Goal: Communication & Community: Answer question/provide support

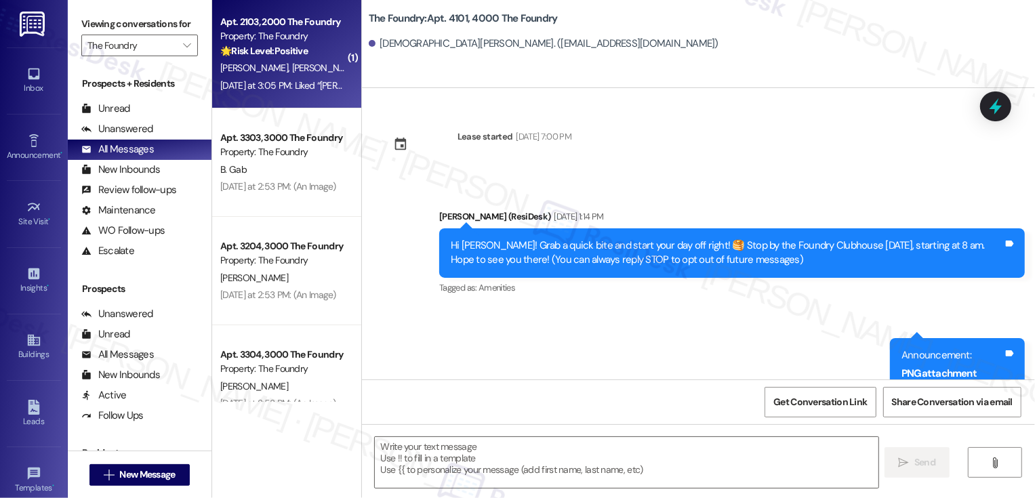
scroll to position [2989, 0]
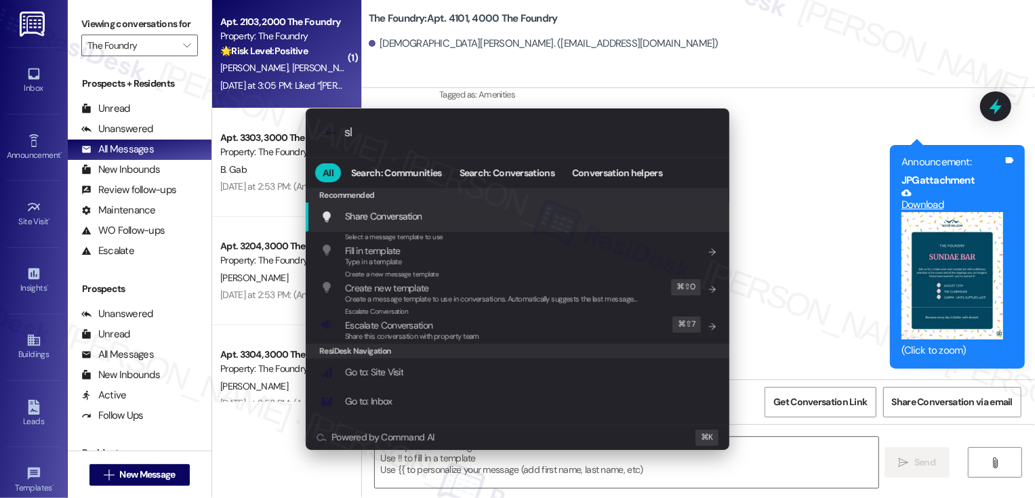
type input "sla"
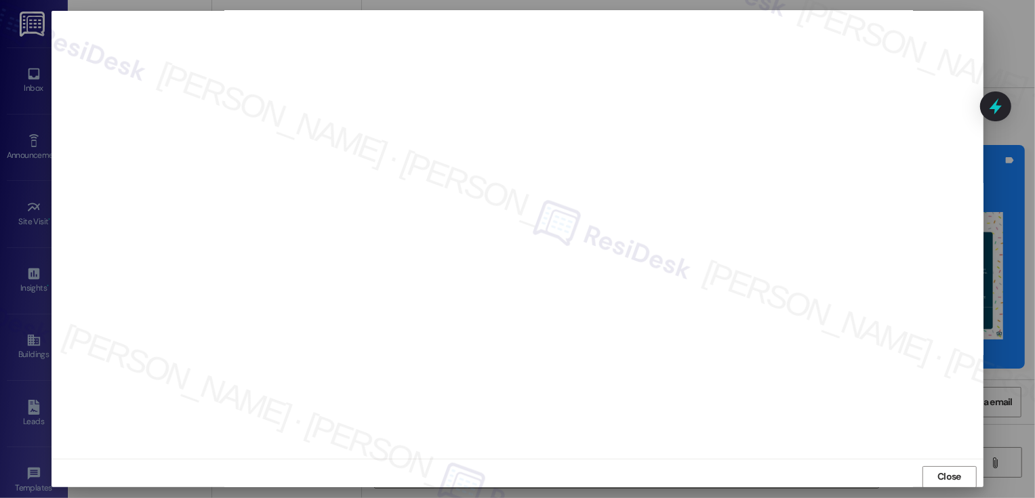
scroll to position [0, 0]
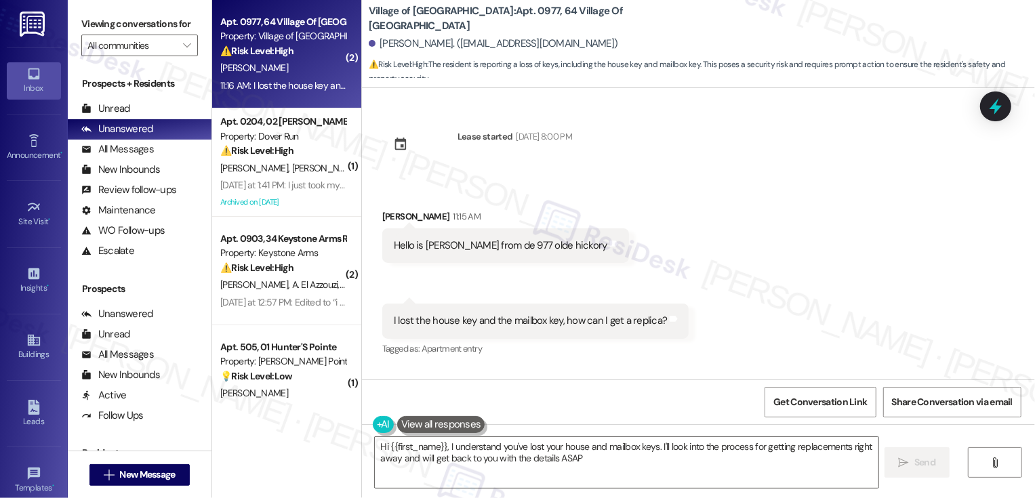
type textarea "Hi {{first_name}}, I understand you've lost your house and mailbox keys. I'll l…"
click at [384, 218] on div "[PERSON_NAME] 11:15 AM" at bounding box center [505, 218] width 247 height 19
copy div "[PERSON_NAME]"
click at [502, 457] on textarea "Hi {{first_name}}, I understand you've lost your house and mailbox keys. I'll l…" at bounding box center [627, 462] width 504 height 51
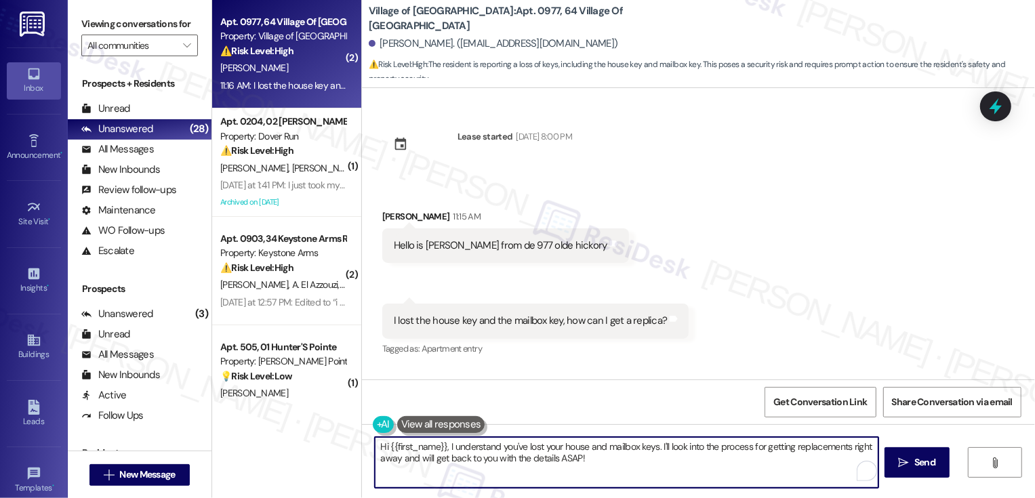
drag, startPoint x: 654, startPoint y: 446, endPoint x: 671, endPoint y: 471, distance: 29.3
click at [671, 471] on textarea "Hi {{first_name}}, I understand you've lost your house and mailbox keys. I'll l…" at bounding box center [627, 462] width 504 height 51
click at [705, 334] on div "Received via SMS [PERSON_NAME] 11:15 AM Hello is [PERSON_NAME] from de 977 olde…" at bounding box center [698, 274] width 673 height 190
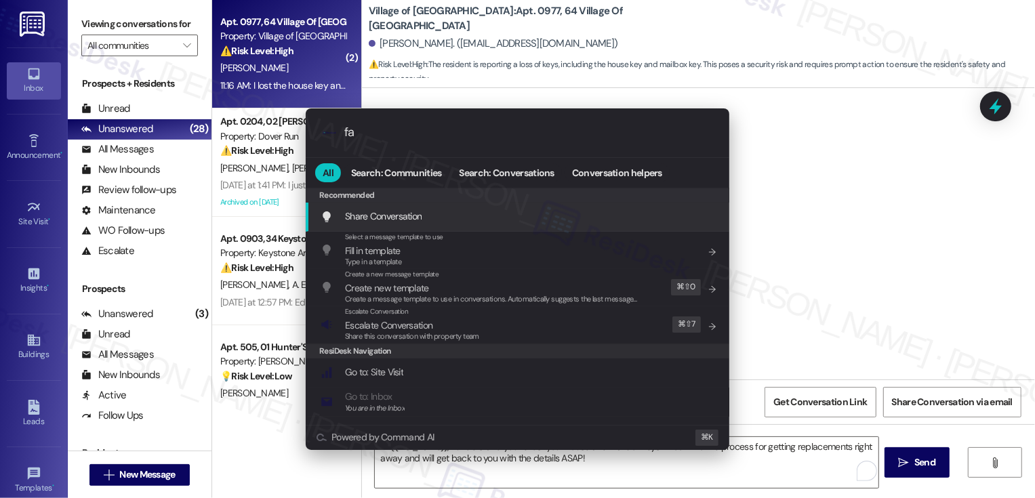
type input "faq"
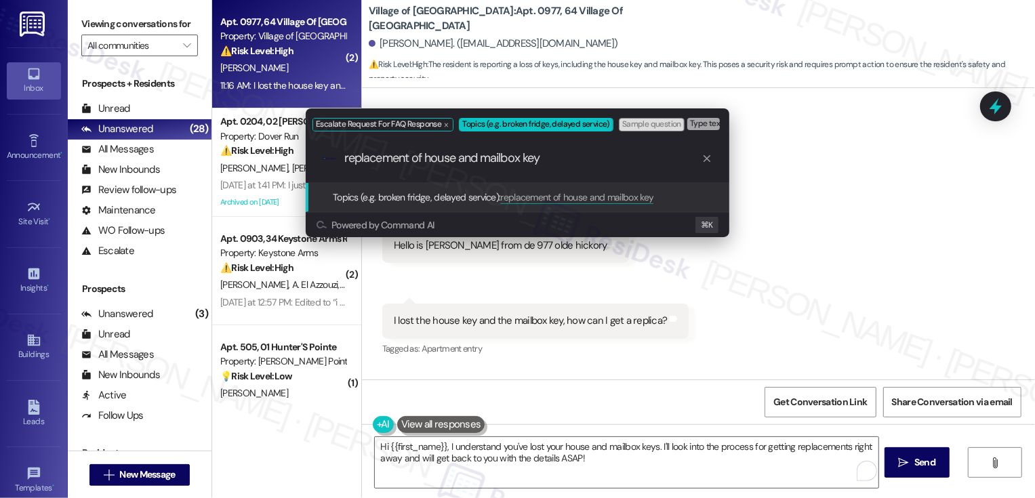
type input "replacement of house and mailbox keys"
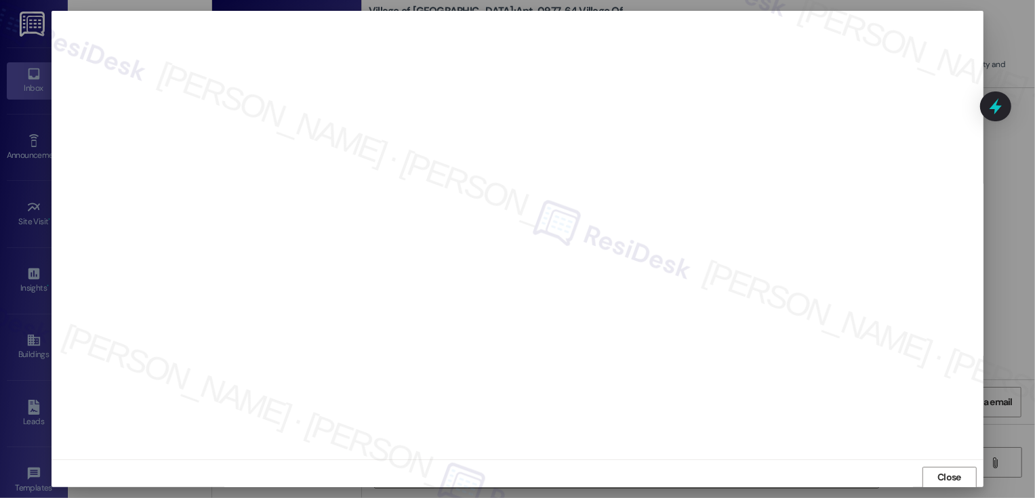
scroll to position [1, 0]
click at [957, 473] on span "Close" at bounding box center [950, 477] width 24 height 14
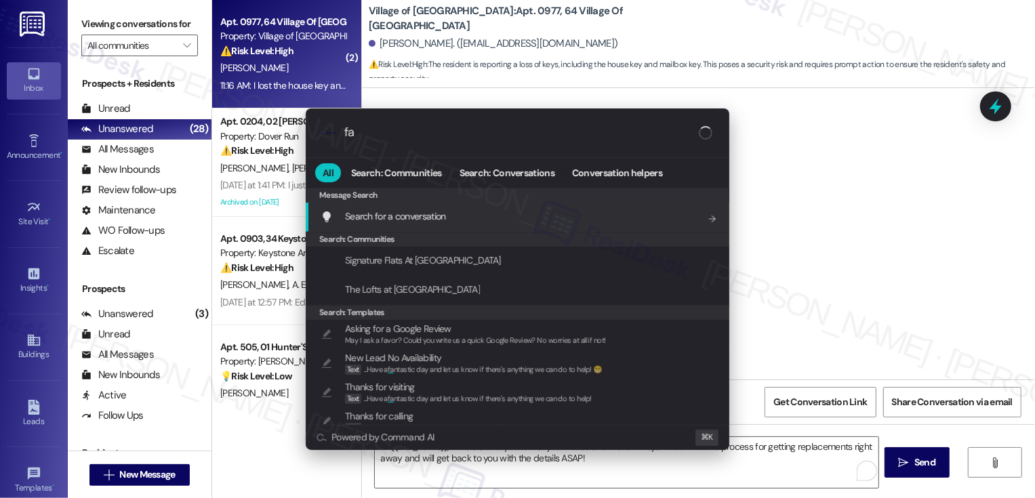
type input "faq"
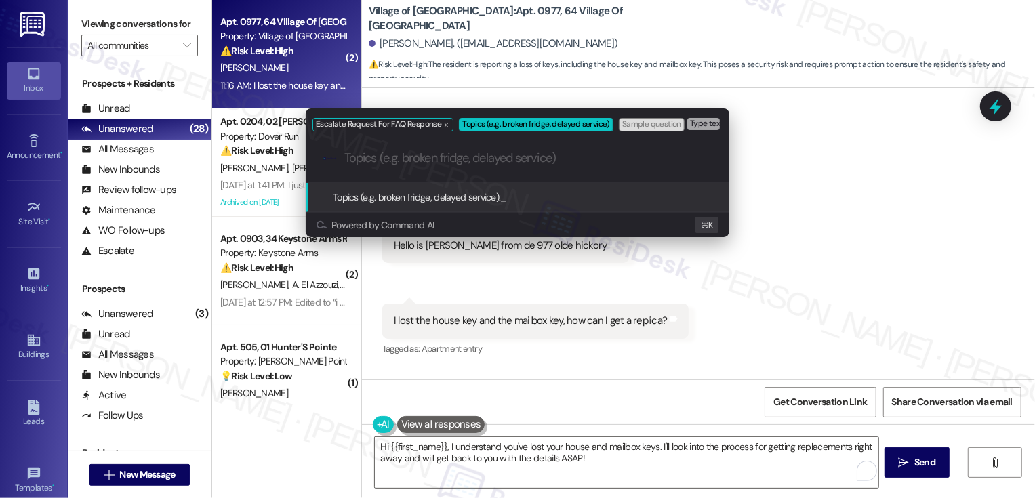
paste input "replacement of house and mailbox keys"
type input "replacement of house and mailbox keys"
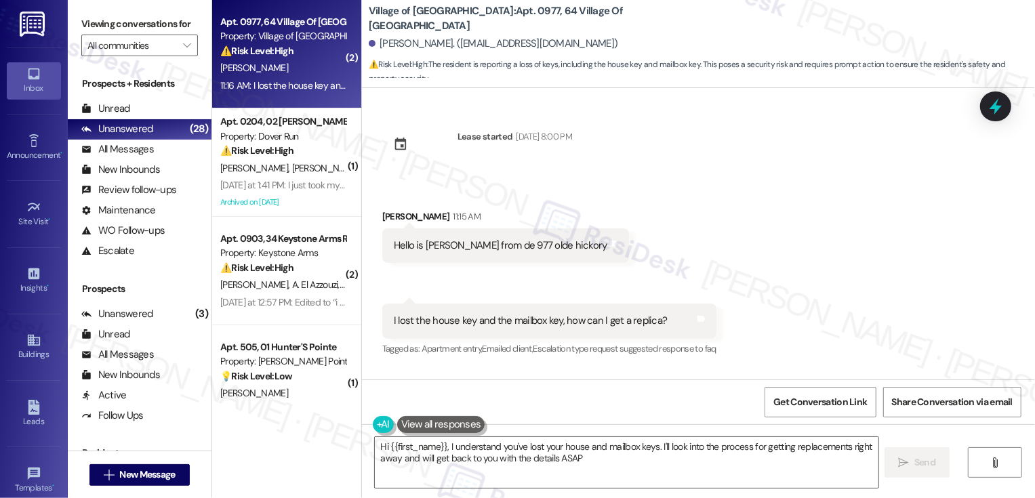
type textarea "Hi {{first_name}}, I understand you've lost your house and mailbox keys. I'll l…"
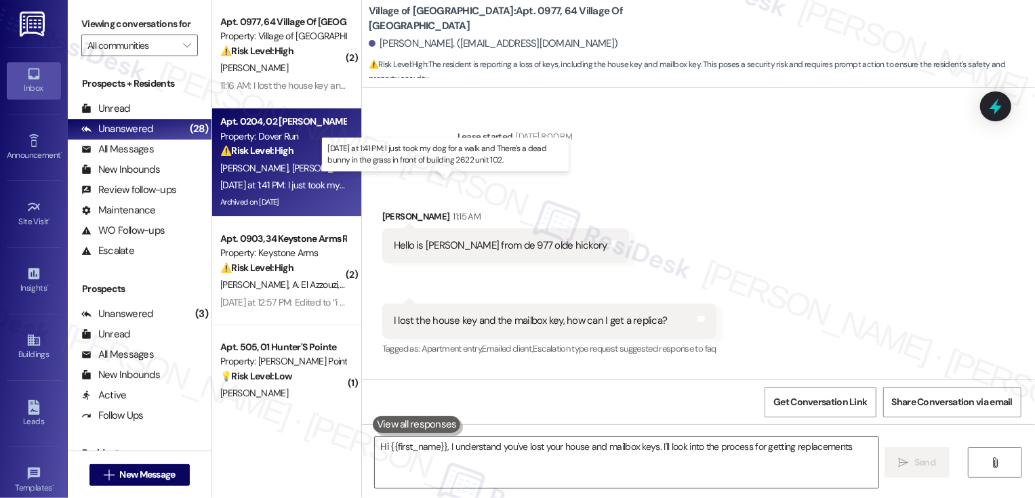
type textarea "Hi {{first_name}}, I understand you've lost your house and mailbox keys. I'll l…"
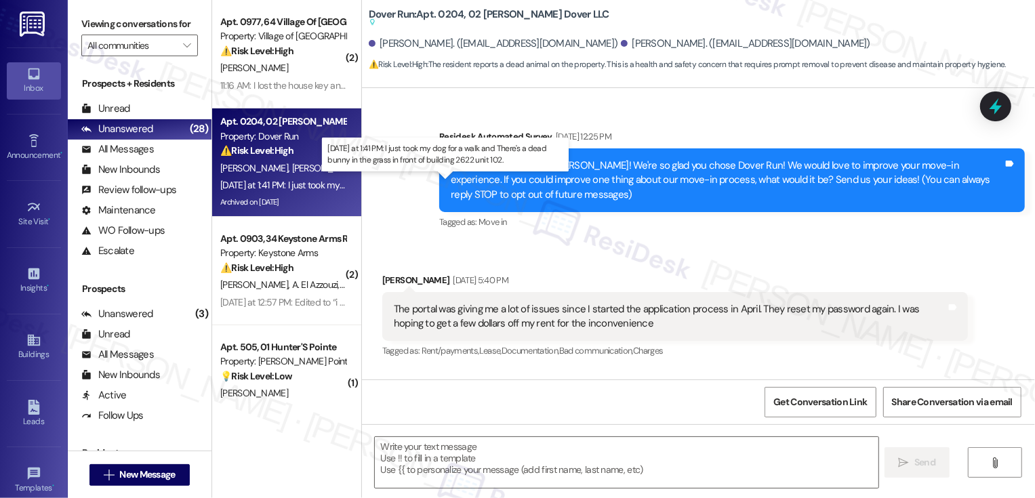
click at [292, 186] on div "[DATE] at 1:41 PM: I just took my dog for a walk and There's a dead bunny in th…" at bounding box center [450, 185] width 460 height 12
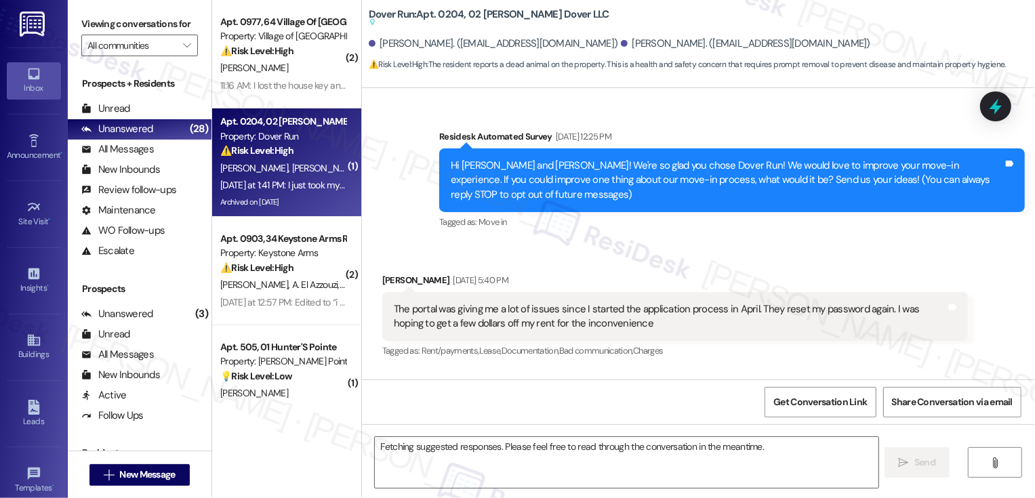
scroll to position [11155, 0]
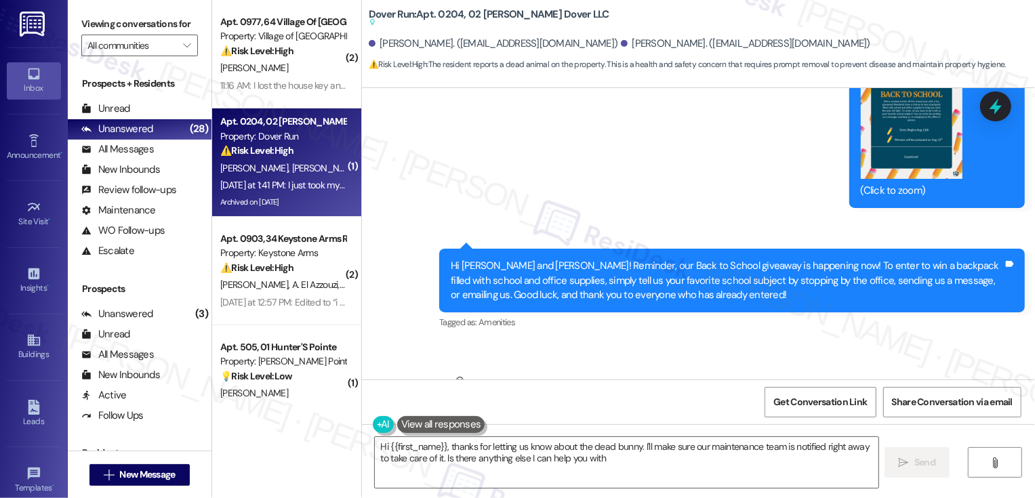
type textarea "Hi {{first_name}}, thanks for letting us know about the dead bunny. I'll make s…"
click at [168, 473] on span "New Message" at bounding box center [147, 475] width 56 height 14
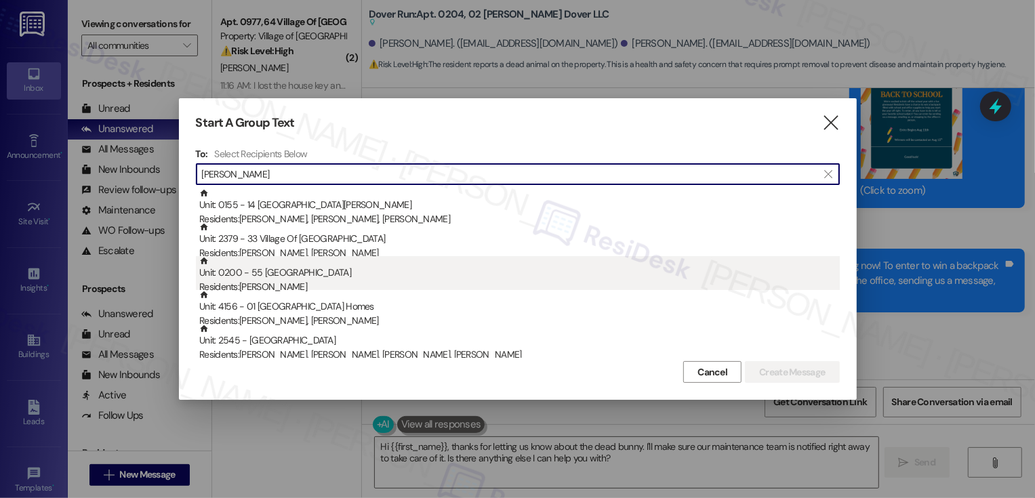
type input "[PERSON_NAME]"
click at [312, 275] on div "Unit: 0200 - 55 [GEOGRAPHIC_DATA] Residents: [PERSON_NAME]" at bounding box center [519, 275] width 641 height 39
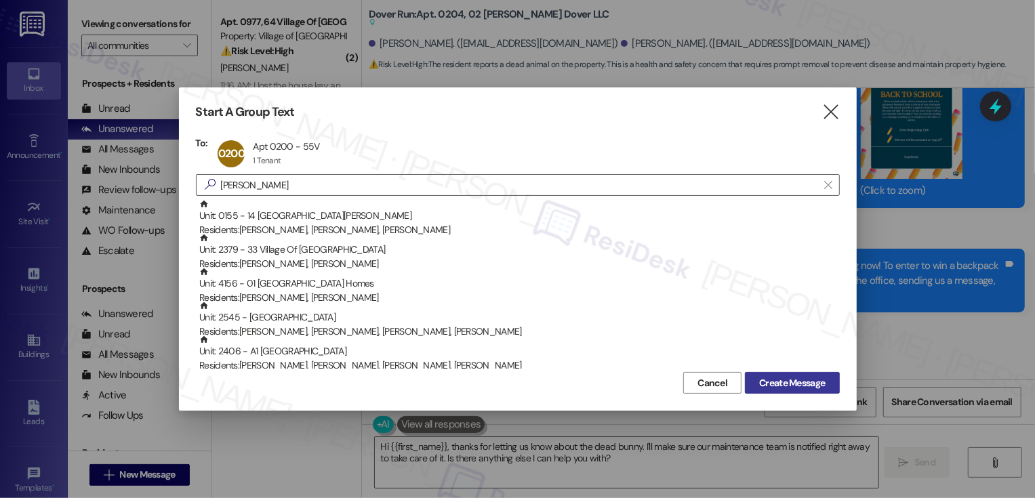
click at [822, 378] on span "Create Message" at bounding box center [792, 383] width 66 height 14
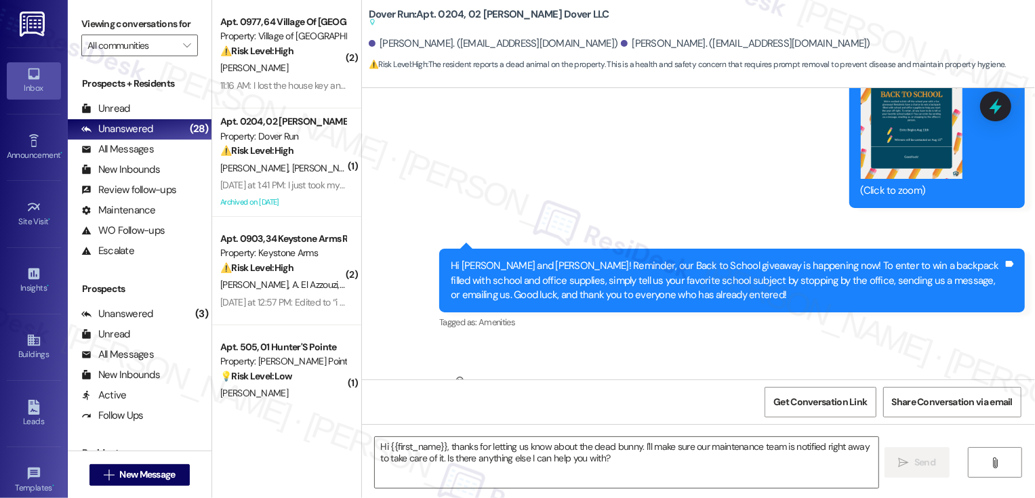
type textarea "Fetching suggested responses. Please feel free to read through the conversation…"
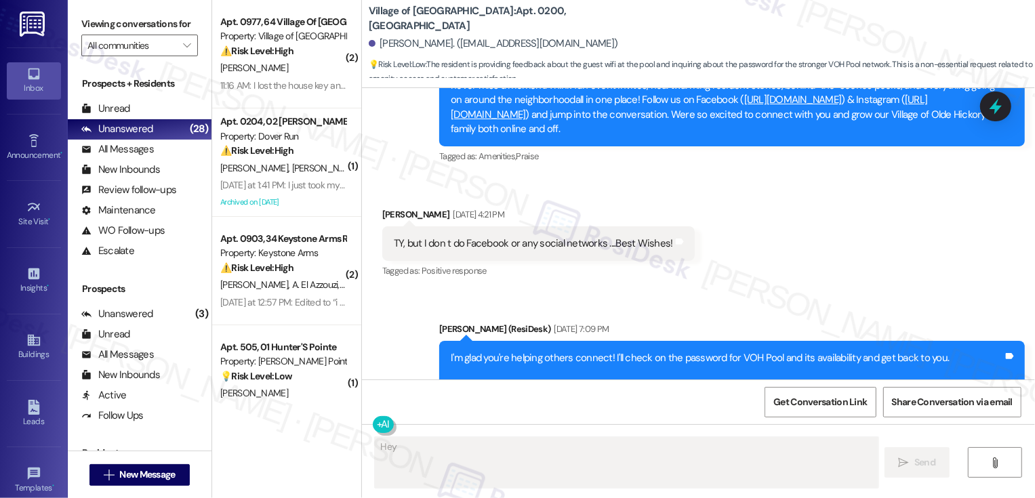
scroll to position [16345, 0]
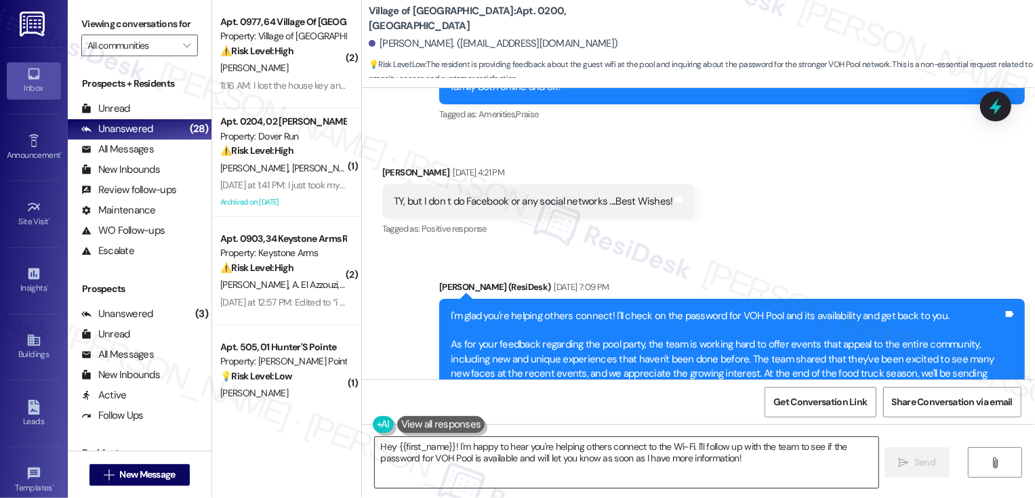
click at [526, 452] on textarea "Hey {{first_name}}! I'm happy to hear you're helping others connect to the Wi-F…" at bounding box center [627, 462] width 504 height 51
drag, startPoint x: 730, startPoint y: 134, endPoint x: 769, endPoint y: 138, distance: 38.8
click at [769, 309] on div "I'm glad you're helping others connect! I'll check on the password for VOH Pool…" at bounding box center [727, 360] width 553 height 102
copy div "VOH Pool"
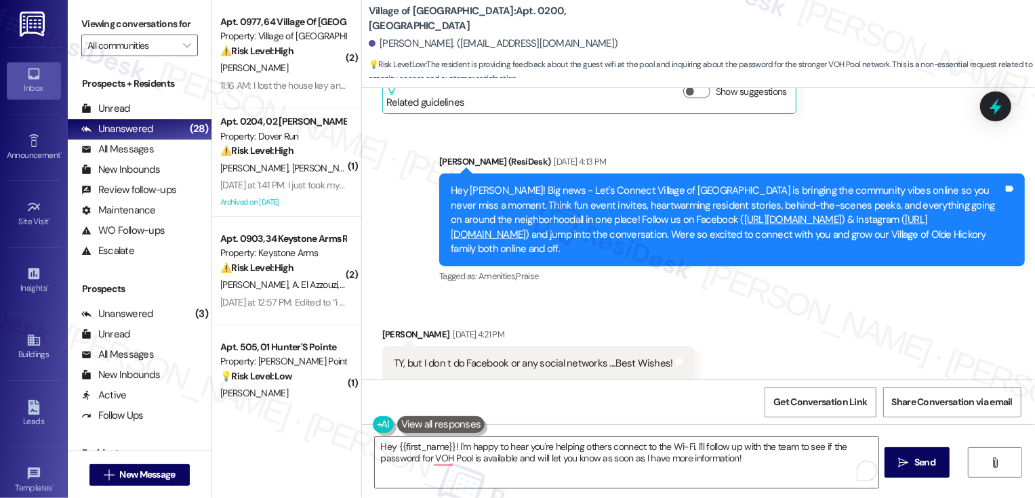
scroll to position [16306, 0]
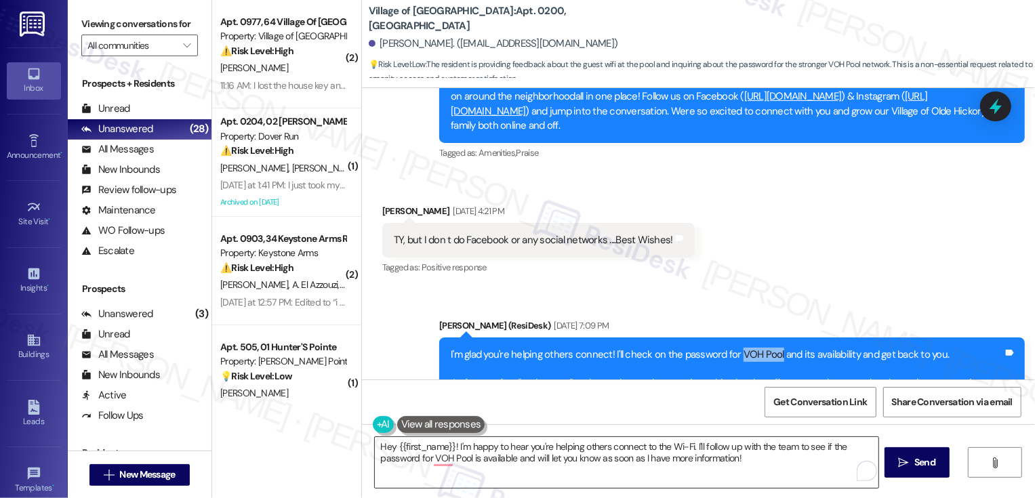
click at [500, 445] on textarea "Hey {{first_name}}! I'm happy to hear you're helping others connect to the Wi-F…" at bounding box center [627, 462] width 504 height 51
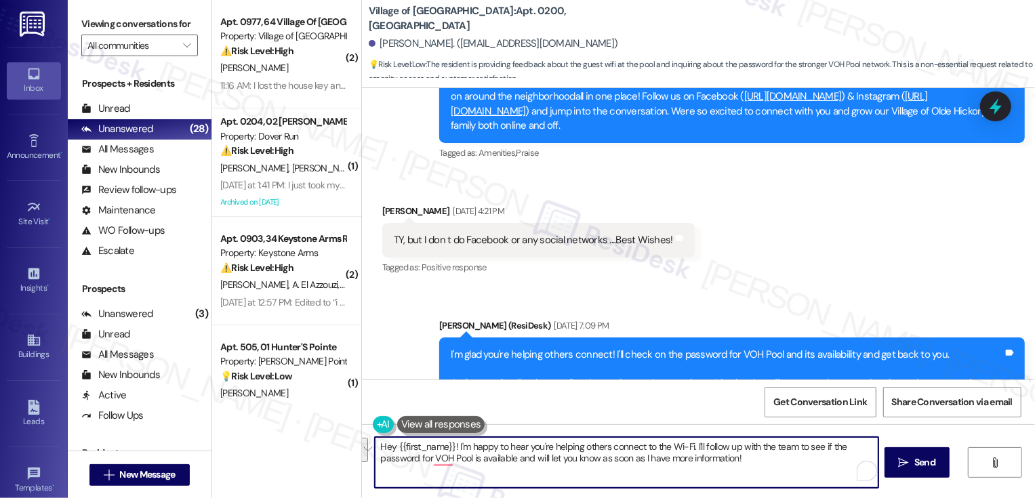
drag, startPoint x: 451, startPoint y: 445, endPoint x: 780, endPoint y: 466, distance: 329.4
click at [780, 466] on textarea "Hey {{first_name}}! I'm happy to hear you're helping others connect to the Wi-F…" at bounding box center [627, 462] width 504 height 51
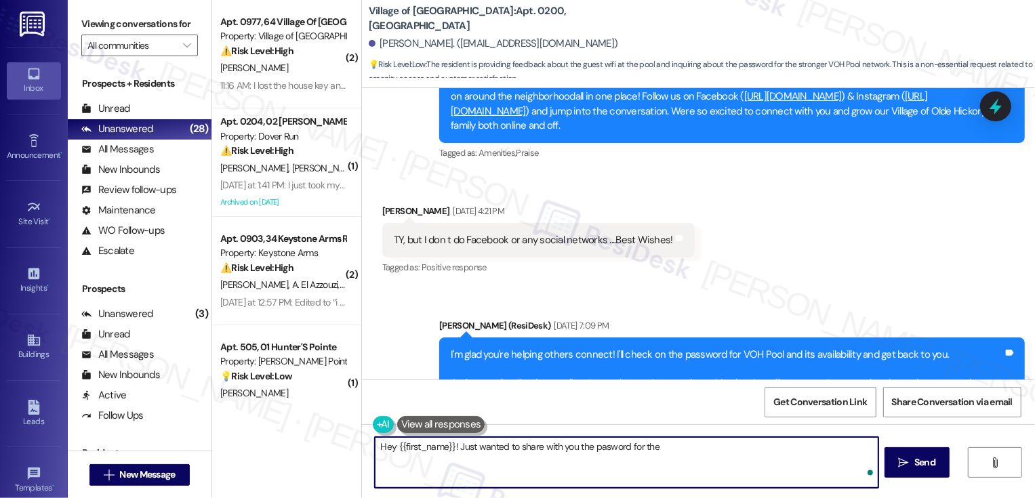
paste textarea "VOH Pool"
click at [639, 443] on textarea "Hey {{first_name}}! Just wanted to share with you the pasword for the VOH Pool" at bounding box center [627, 462] width 504 height 51
click at [696, 449] on textarea "Hey {{first_name}}! Just wanted to share with you the pasword for VOH Pool" at bounding box center [627, 462] width 504 height 51
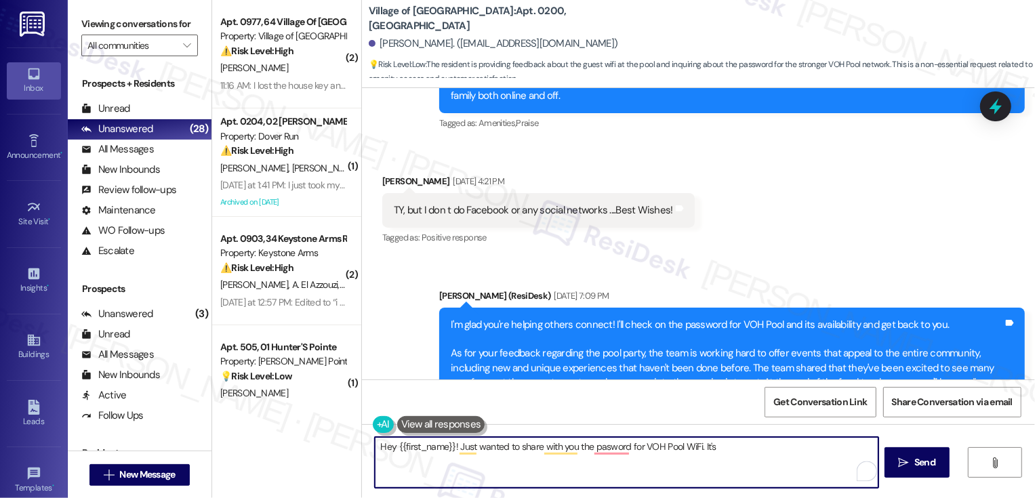
scroll to position [16345, 0]
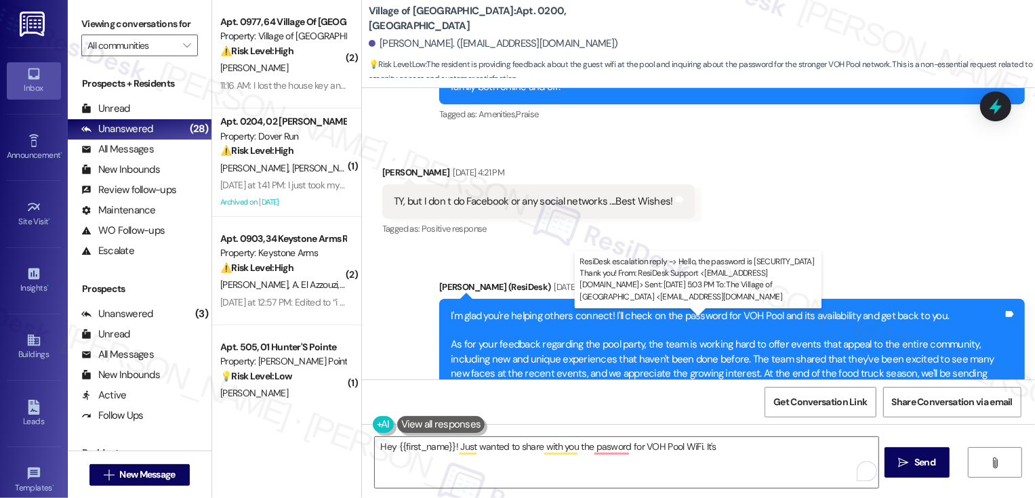
drag, startPoint x: 553, startPoint y: 335, endPoint x: 597, endPoint y: 339, distance: 43.6
copy div "Welcome1"
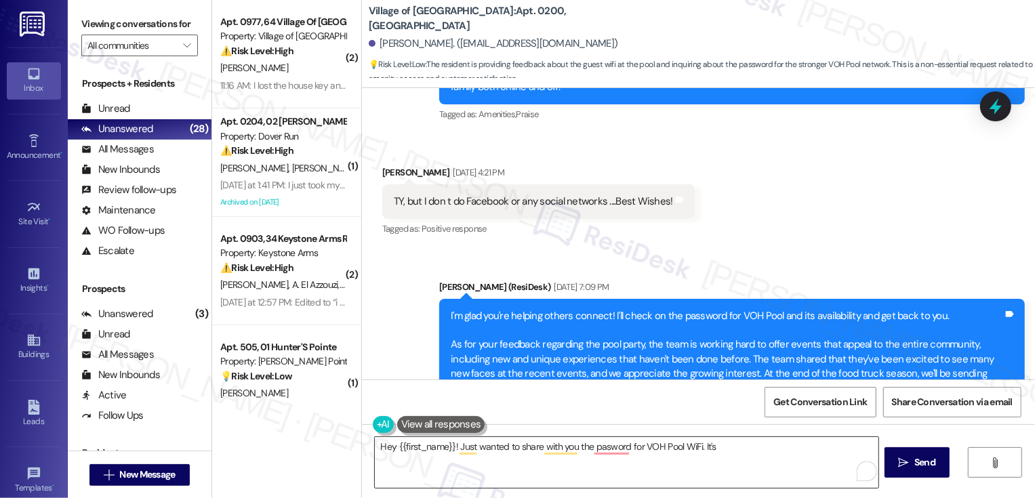
click at [747, 445] on textarea "Hey {{first_name}}! Just wanted to share with you the pasword for VOH Pool WiFi…" at bounding box center [627, 462] width 504 height 51
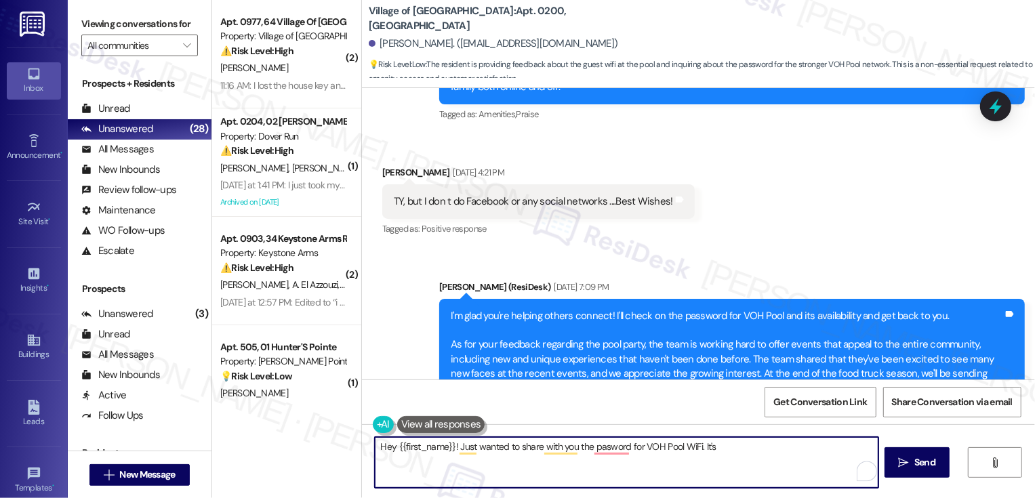
paste textarea "Welcome1"
click at [380, 445] on textarea "Hey {{first_name}}! Just wanted to share with you the password for VOH Pool WiF…" at bounding box center [627, 462] width 504 height 51
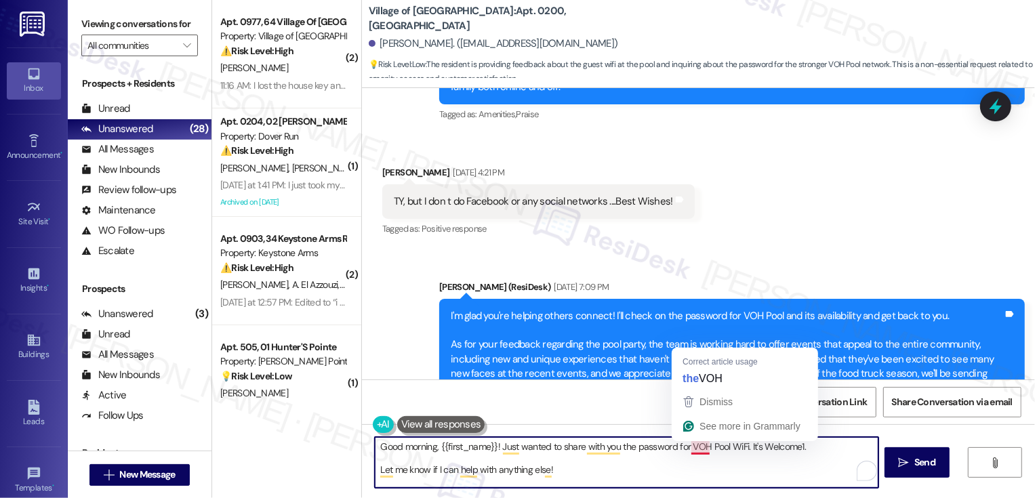
click at [667, 464] on textarea "Good morning, {{first_name}}! Just wanted to share with you the password for VO…" at bounding box center [627, 462] width 504 height 51
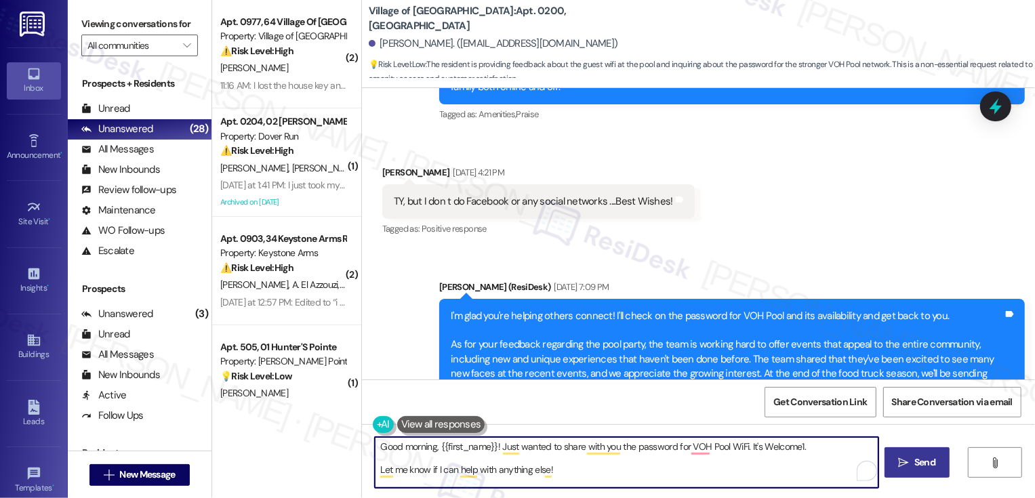
type textarea "Good morning, {{first_name}}! Just wanted to share with you the password for VO…"
click at [915, 469] on span "Send" at bounding box center [925, 463] width 21 height 14
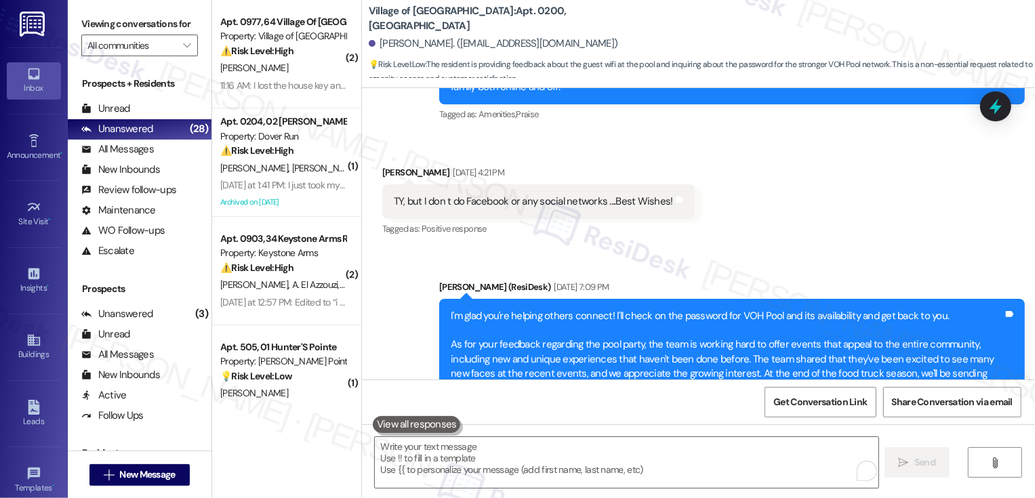
scroll to position [16033, 0]
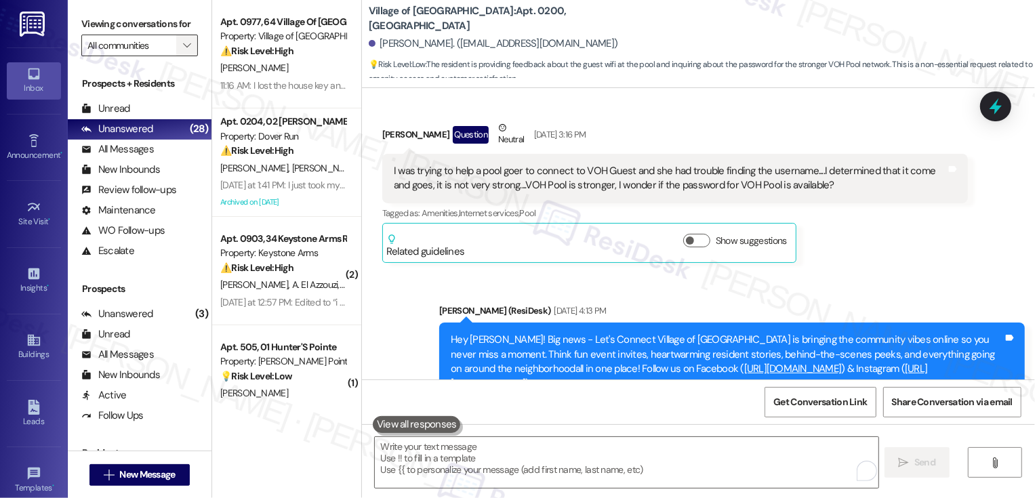
click at [183, 51] on icon "" at bounding box center [186, 45] width 7 height 11
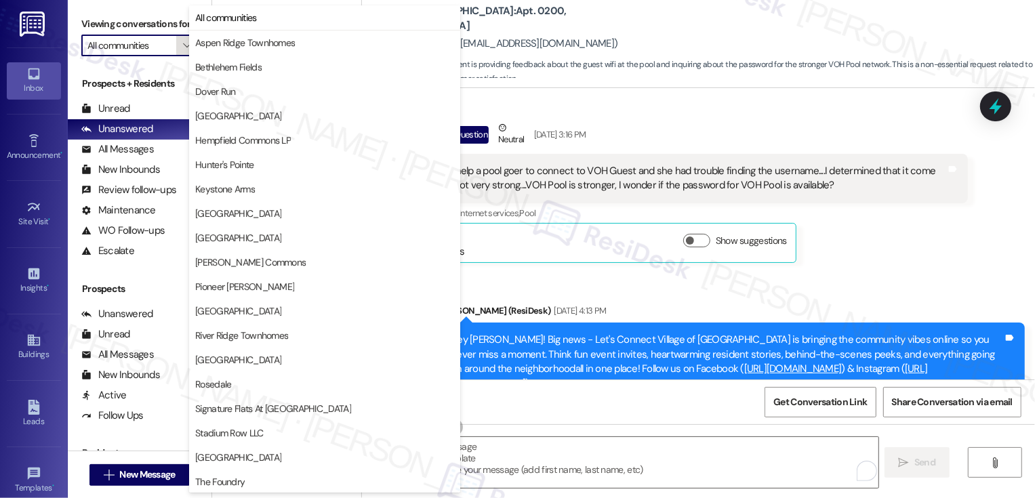
type input "[GEOGRAPHIC_DATA]"
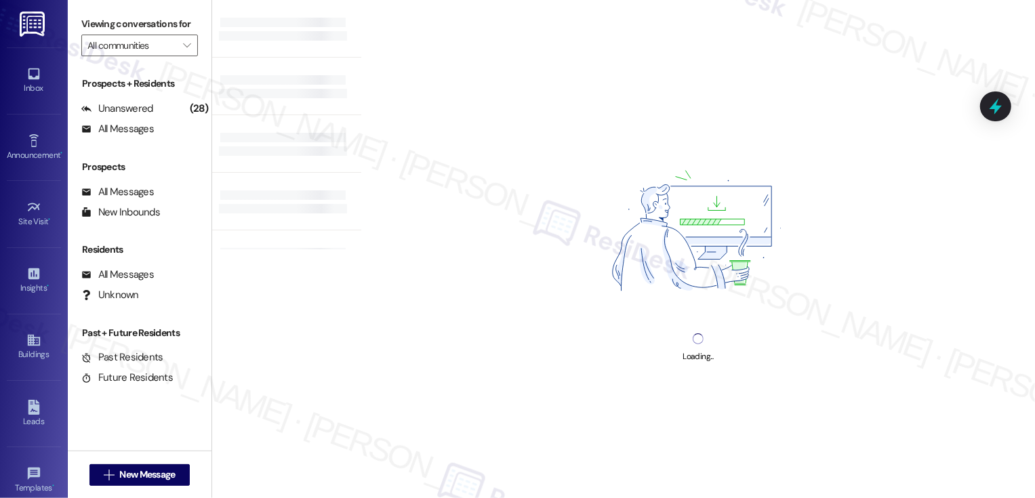
type input "[GEOGRAPHIC_DATA]"
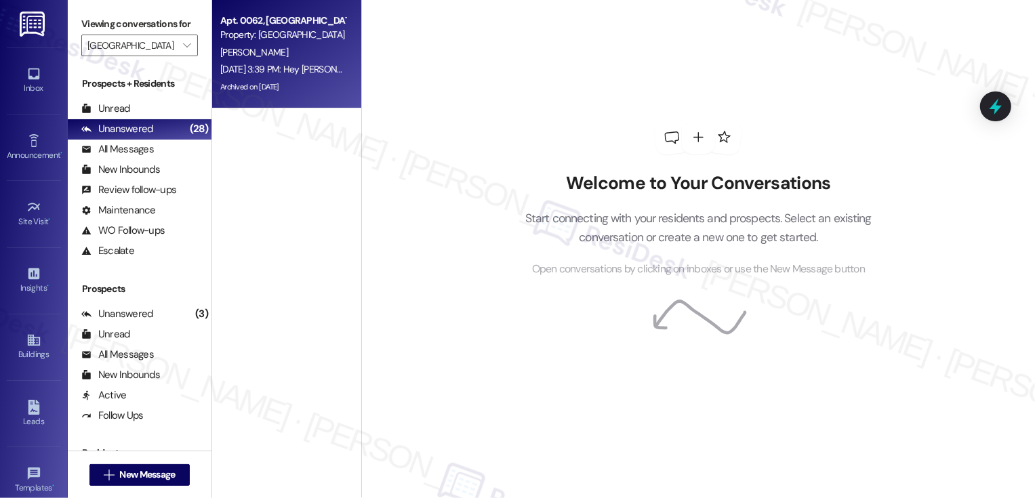
click at [329, 77] on div "[DATE] 3:39 PM: Hey [PERSON_NAME]! Big news - Let's Connect Fox Ridge is bringi…" at bounding box center [283, 69] width 128 height 17
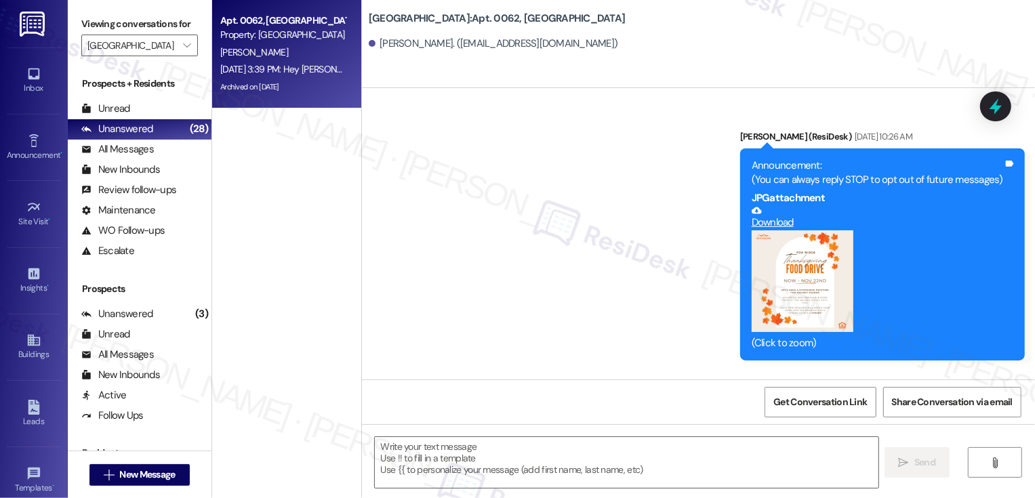
scroll to position [4327, 0]
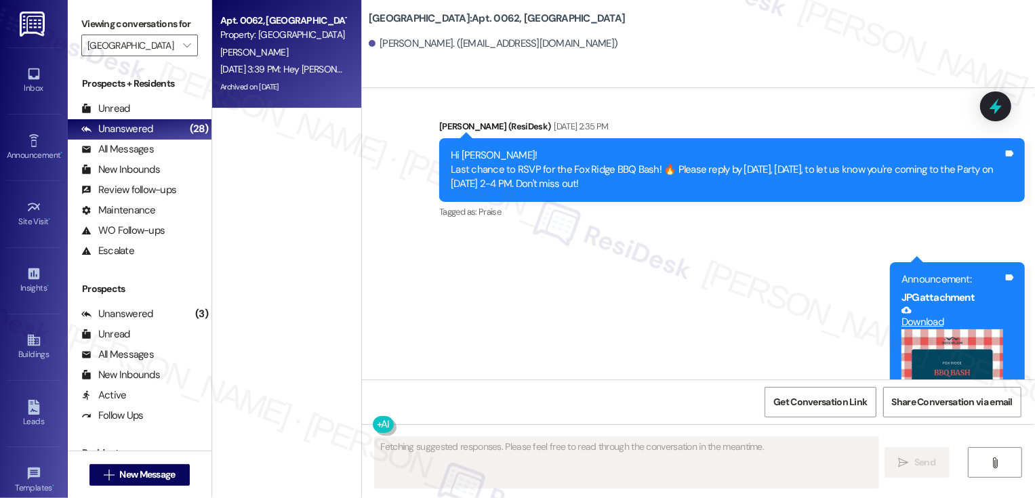
type textarea "Fetching suggested responses. Please feel free to read through the conversation…"
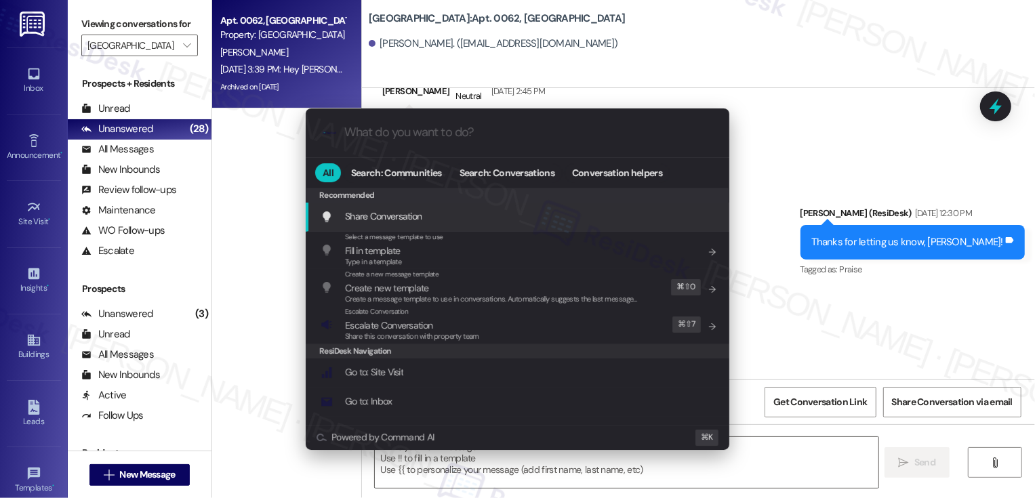
scroll to position [4763, 0]
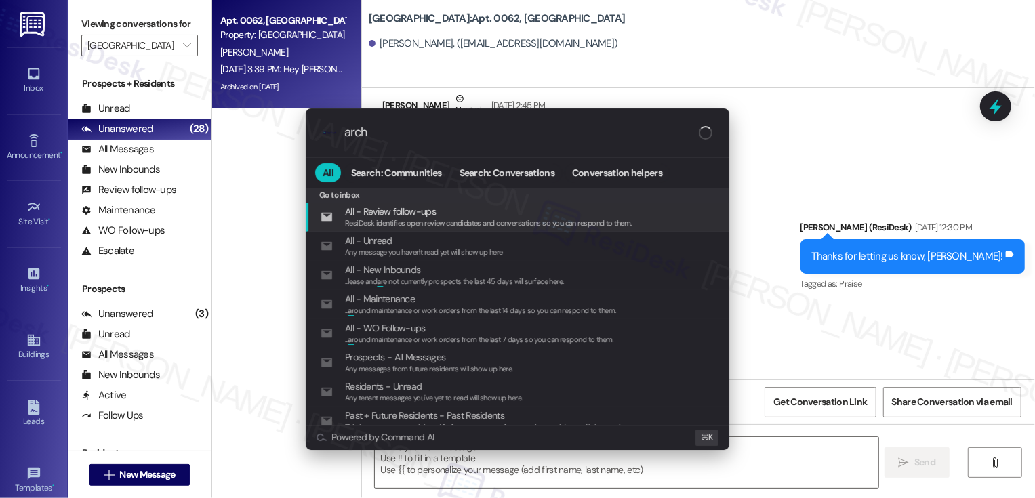
type input "archi"
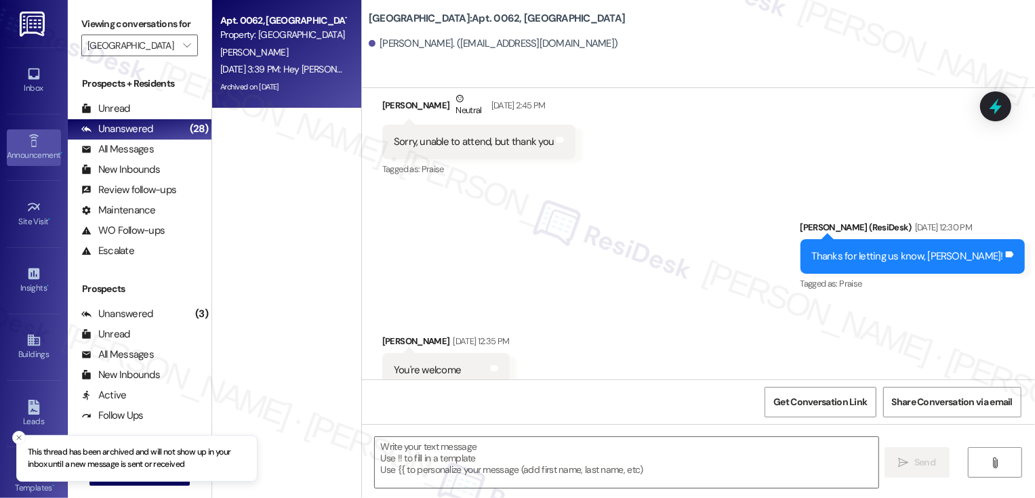
click at [26, 142] on icon at bounding box center [33, 141] width 15 height 15
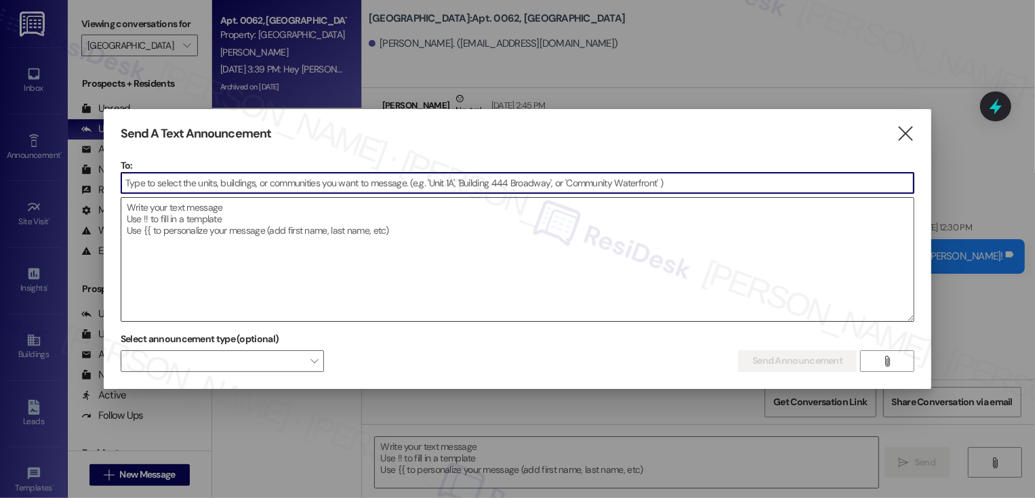
click at [220, 226] on textarea at bounding box center [517, 259] width 793 height 123
click at [173, 222] on textarea "To enrich screen reader interactions, please activate Accessibility in Grammarl…" at bounding box center [517, 259] width 793 height 123
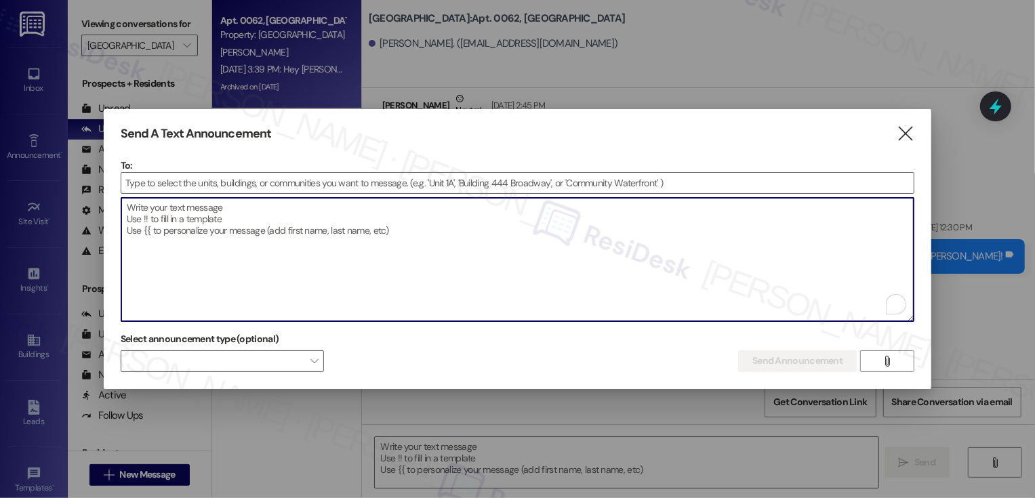
paste textarea "Reminder! Twisted Creamery is at [GEOGRAPHIC_DATA] [DATE] from 2-7 PM! Stop by …"
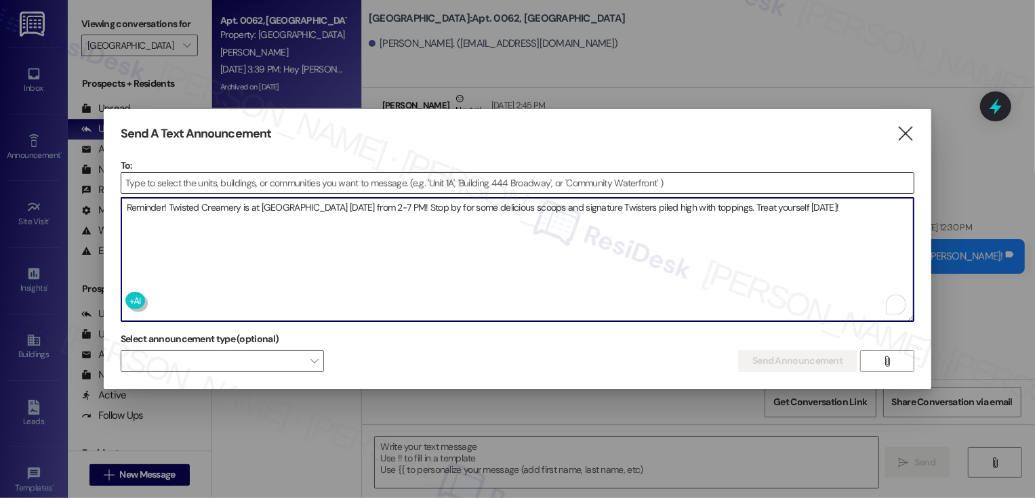
type textarea "Reminder! Twisted Creamery is at [GEOGRAPHIC_DATA] [DATE] from 2-7 PM! Stop by …"
click at [224, 178] on input at bounding box center [517, 183] width 793 height 20
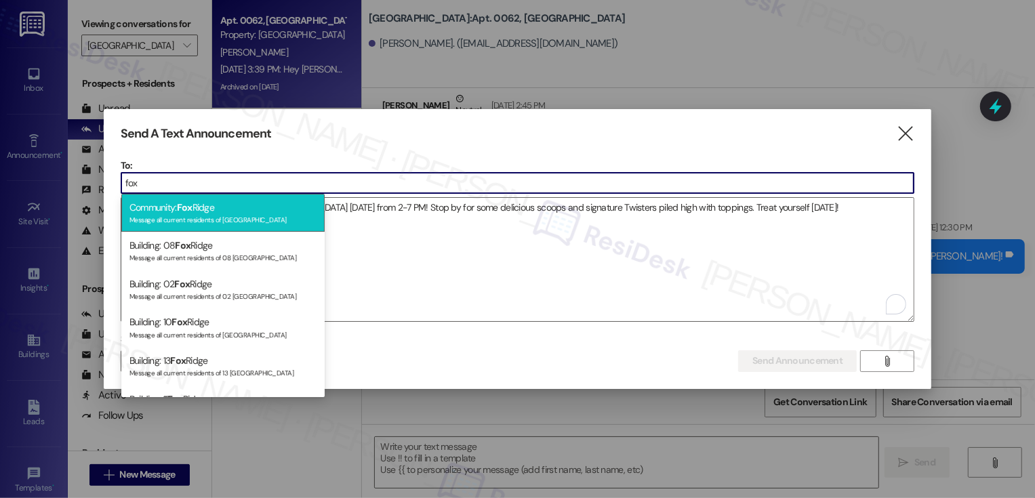
type input "fox"
click at [219, 226] on div "Community: [GEOGRAPHIC_DATA] Message all current residents of [GEOGRAPHIC_DATA]" at bounding box center [222, 213] width 203 height 39
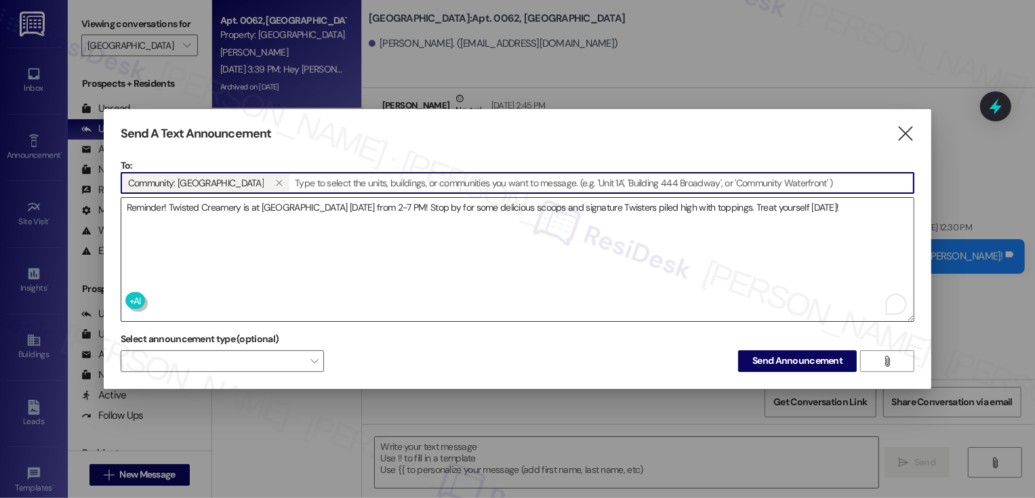
click at [169, 218] on textarea "Reminder! Twisted Creamery is at [GEOGRAPHIC_DATA] [DATE] from 2-7 PM! Stop by …" at bounding box center [517, 259] width 793 height 123
click at [195, 205] on textarea "Reminder! Twisted Creamery is at [GEOGRAPHIC_DATA] [DATE] from 2-7 PM! Stop by …" at bounding box center [517, 259] width 793 height 123
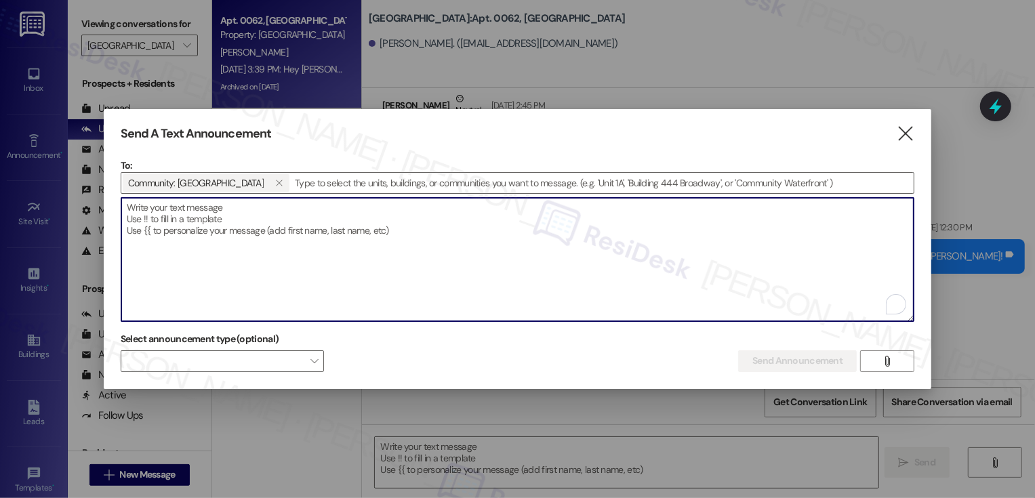
paste textarea "Hi {{first_name}}! Reminder! Twisted Creamery is at [GEOGRAPHIC_DATA] [DATE] fr…"
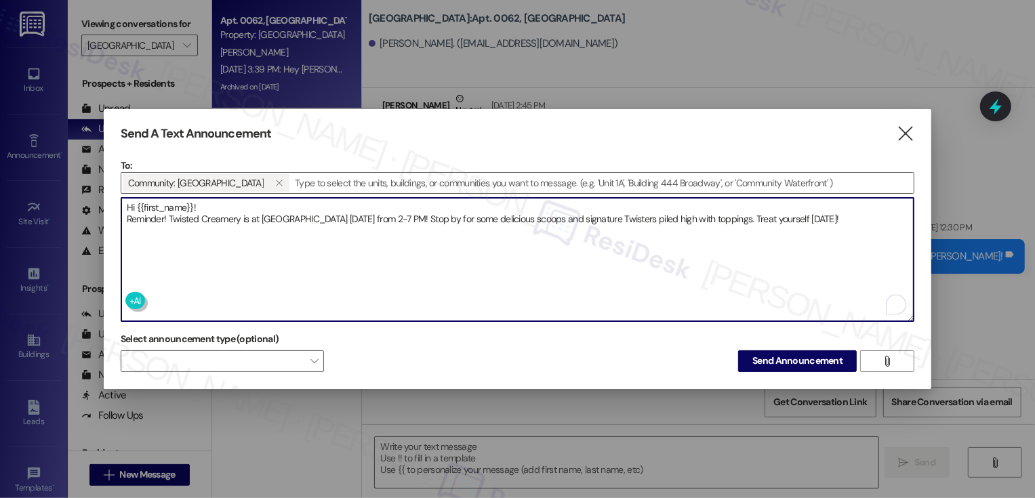
click at [129, 218] on textarea "Hi {{first_name}}! Reminder! Twisted Creamery is at [GEOGRAPHIC_DATA] [DATE] fr…" at bounding box center [517, 259] width 793 height 123
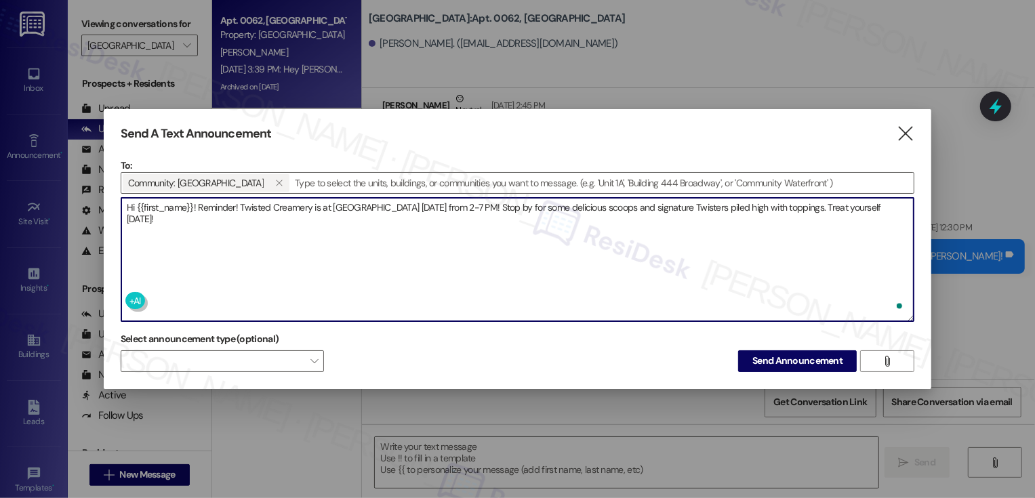
click at [277, 218] on textarea "Hi {{first_name}}! Reminder! Twisted Creamery is at [GEOGRAPHIC_DATA] [DATE] fr…" at bounding box center [517, 259] width 793 height 123
click at [404, 209] on textarea "Hi {{first_name}}! Reminder! Twisted Creamery is at [GEOGRAPHIC_DATA] [DATE] fr…" at bounding box center [517, 259] width 793 height 123
type textarea "Hi {{first_name}}! Reminder! Twisted Creamery is at [GEOGRAPHIC_DATA] [DATE] fr…"
click at [776, 354] on span "Send Announcement" at bounding box center [798, 361] width 90 height 14
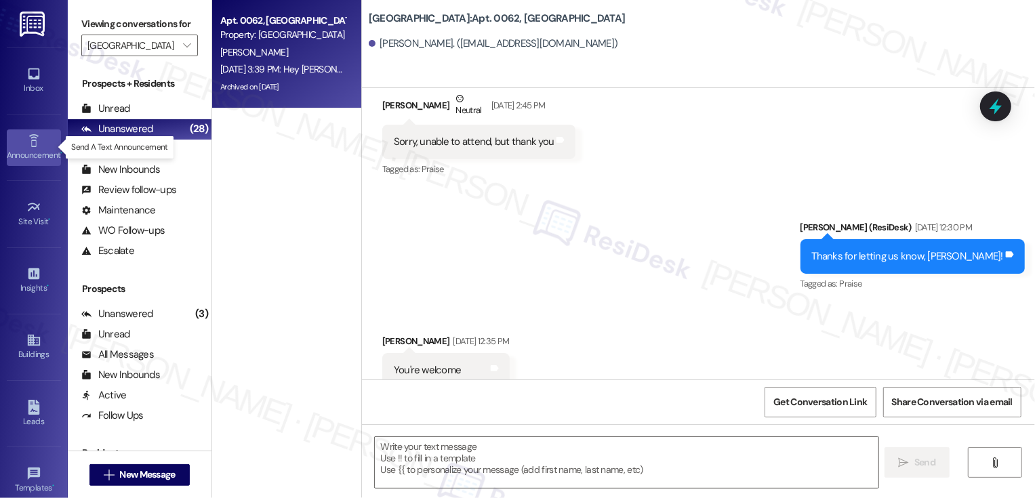
click at [38, 140] on icon at bounding box center [33, 141] width 15 height 15
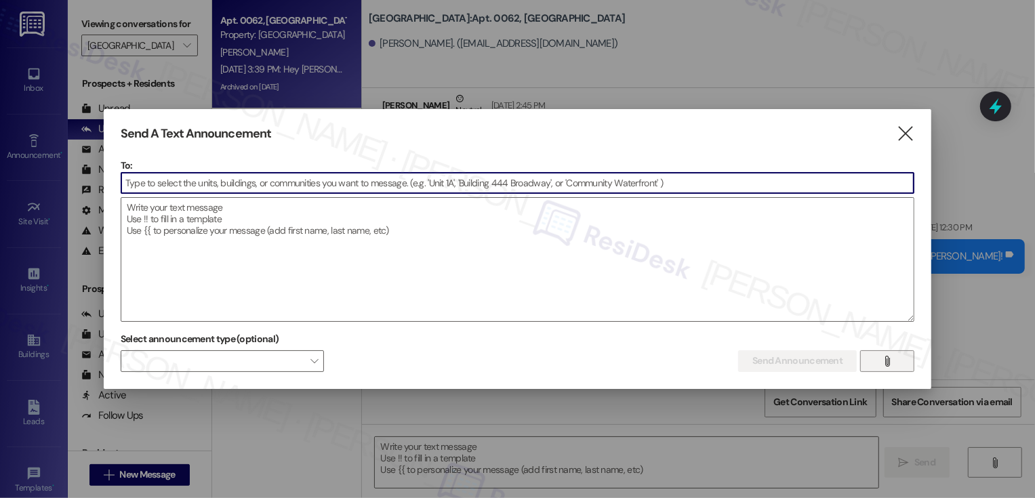
click at [888, 359] on icon "" at bounding box center [888, 361] width 10 height 11
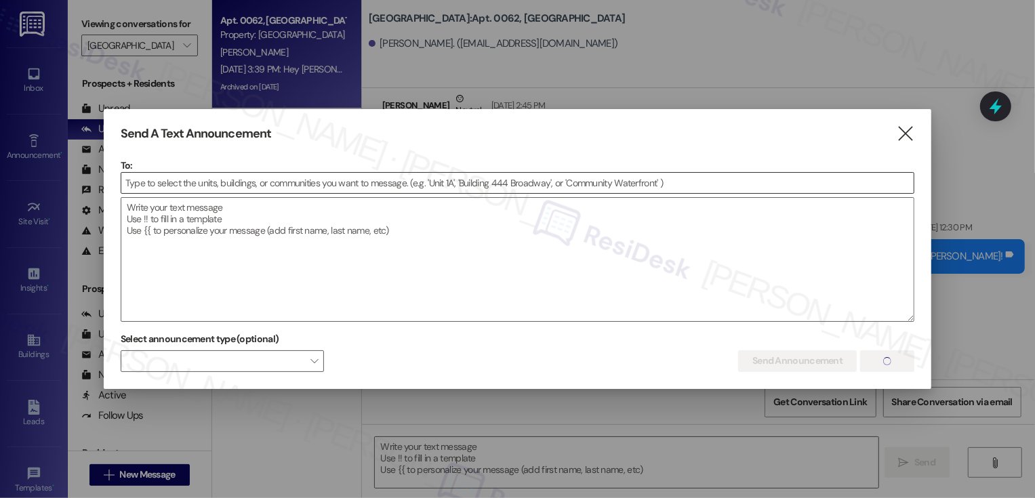
click at [327, 185] on input at bounding box center [517, 183] width 793 height 20
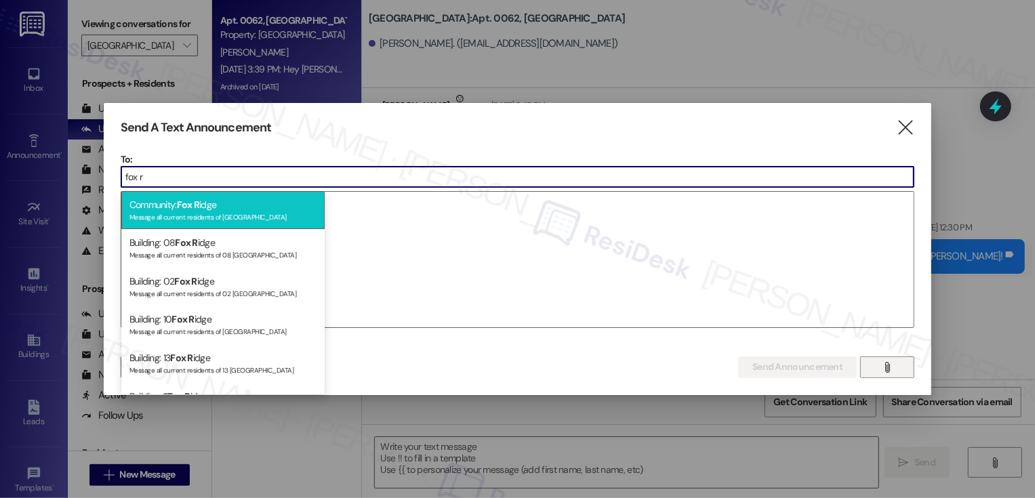
type input "fox r"
click at [294, 202] on div "Community: Fox R idge Message all current residents of [GEOGRAPHIC_DATA]" at bounding box center [222, 210] width 203 height 39
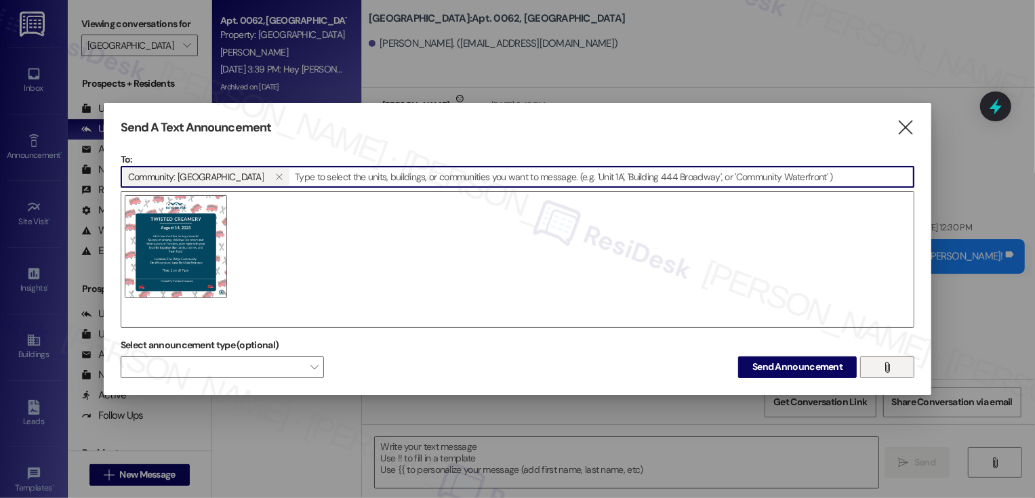
click at [201, 249] on img at bounding box center [176, 246] width 103 height 103
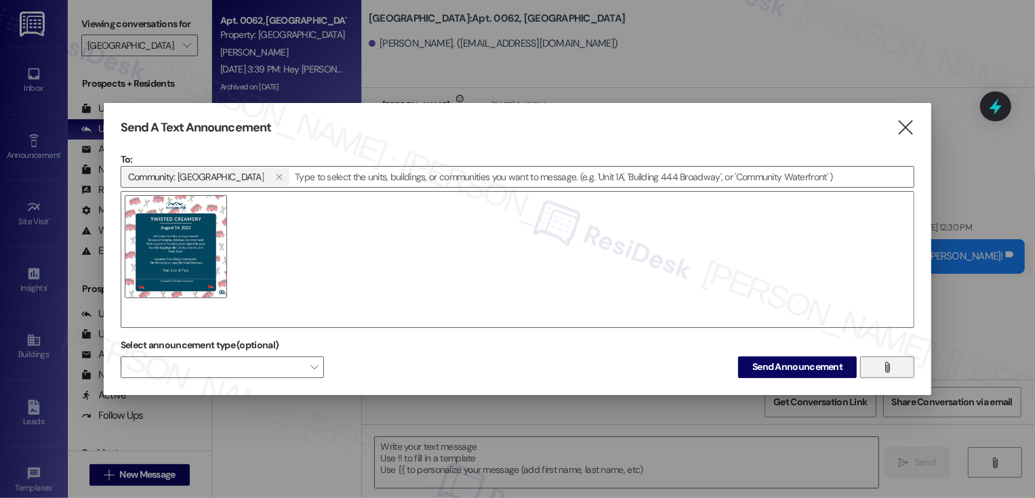
click at [273, 249] on div at bounding box center [518, 259] width 795 height 137
click at [782, 367] on span "Send Announcement" at bounding box center [798, 367] width 90 height 14
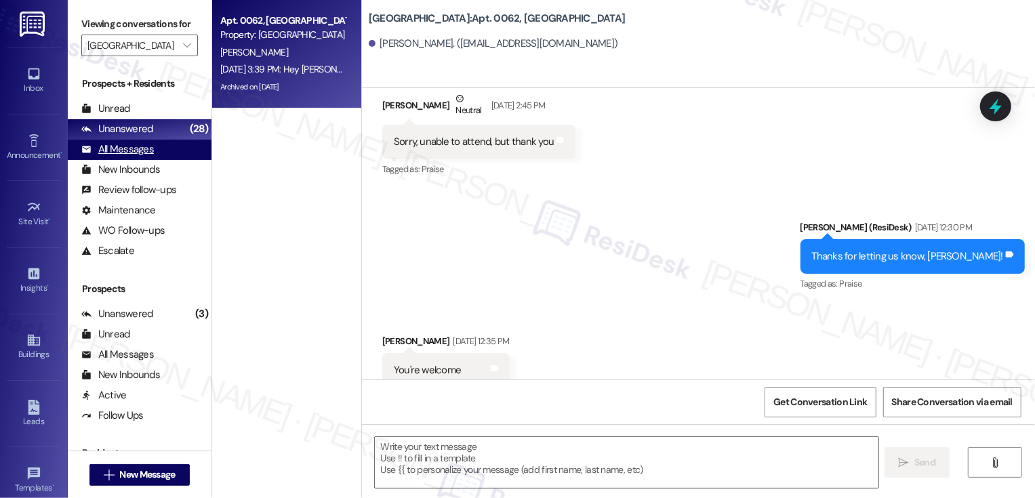
click at [132, 157] on div "All Messages" at bounding box center [117, 149] width 73 height 14
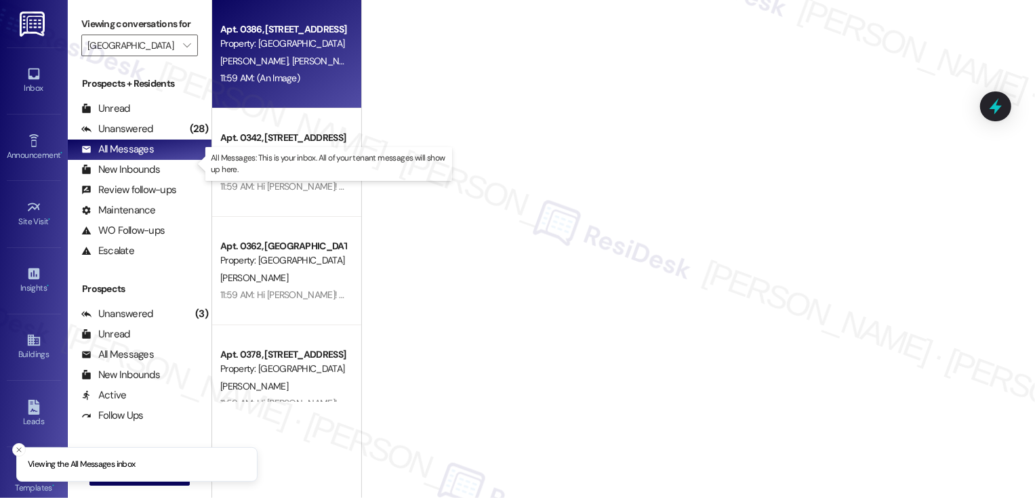
click at [292, 61] on span "[PERSON_NAME]" at bounding box center [326, 61] width 68 height 12
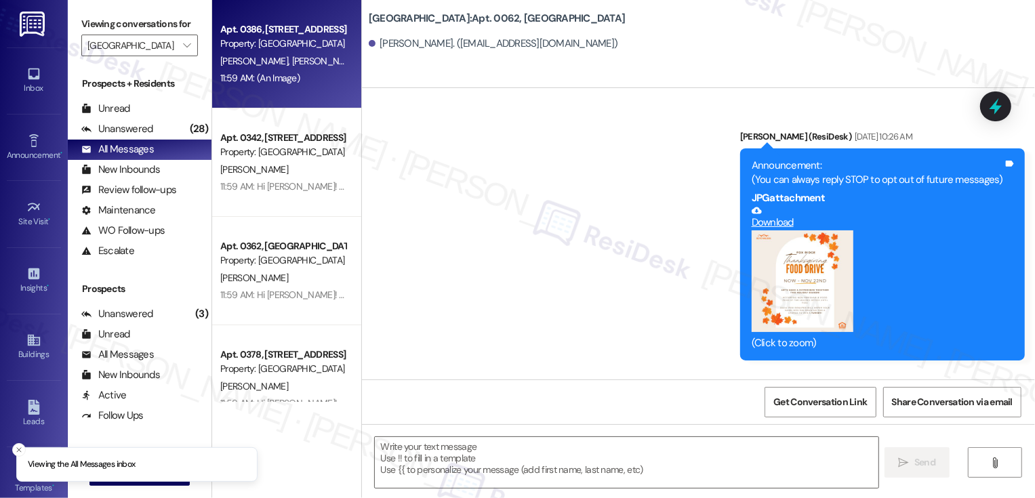
click at [292, 61] on span "[PERSON_NAME]" at bounding box center [326, 61] width 68 height 12
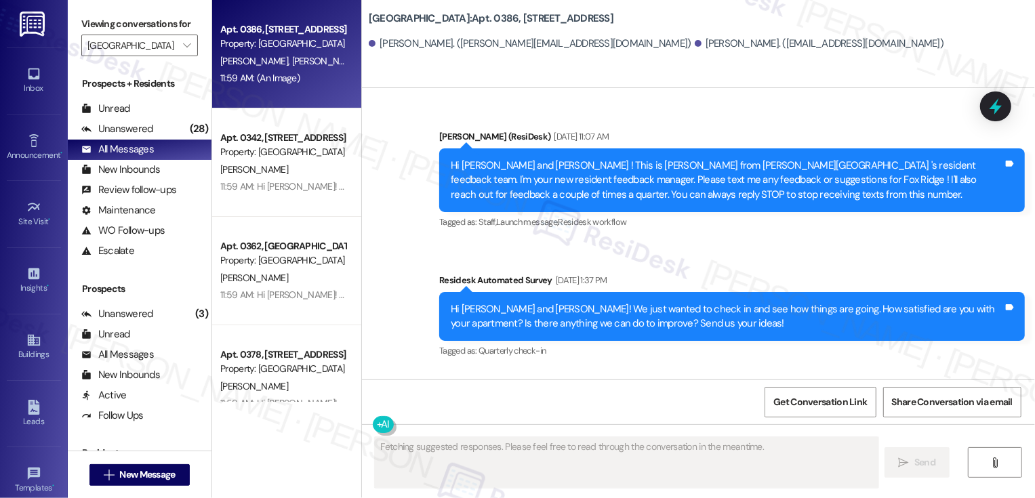
type textarea "Fetching suggested responses. Please feel free to read through the conversation…"
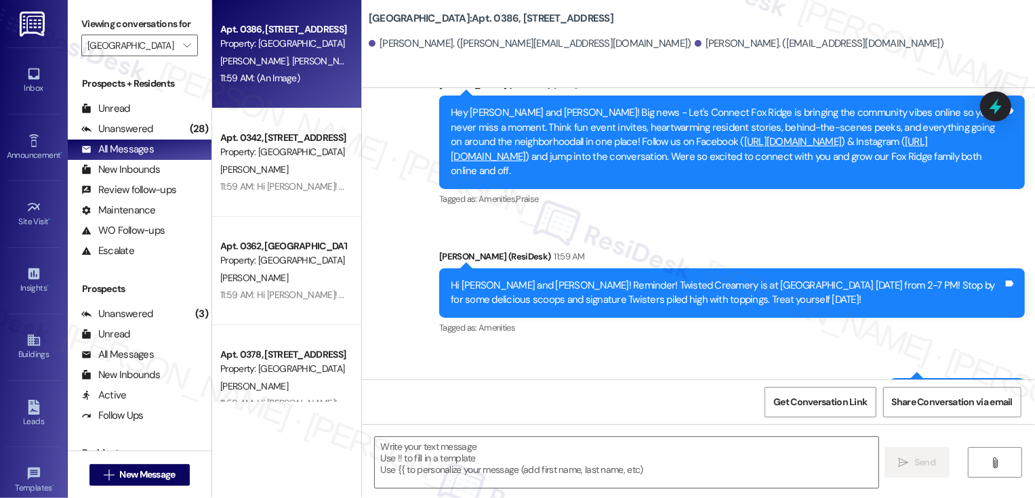
scroll to position [10085, 0]
